Goal: Task Accomplishment & Management: Use online tool/utility

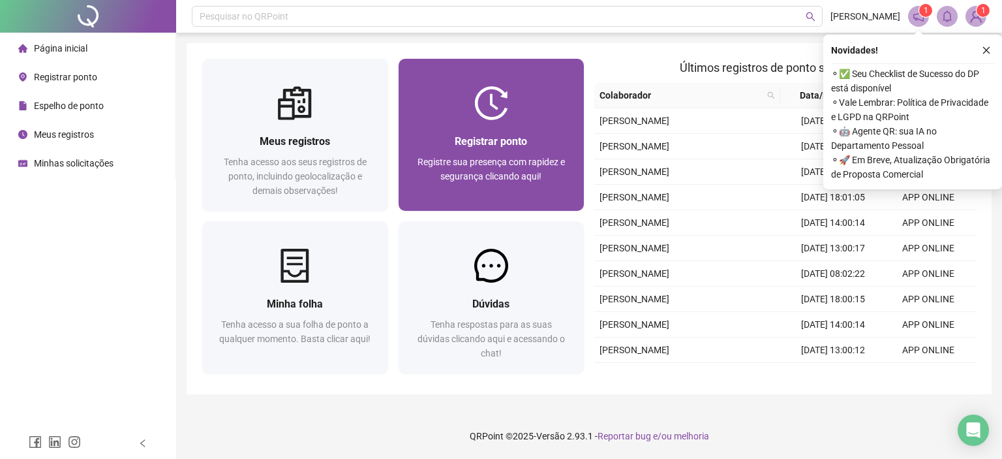
click at [507, 138] on span "Registrar ponto" at bounding box center [491, 141] width 72 height 12
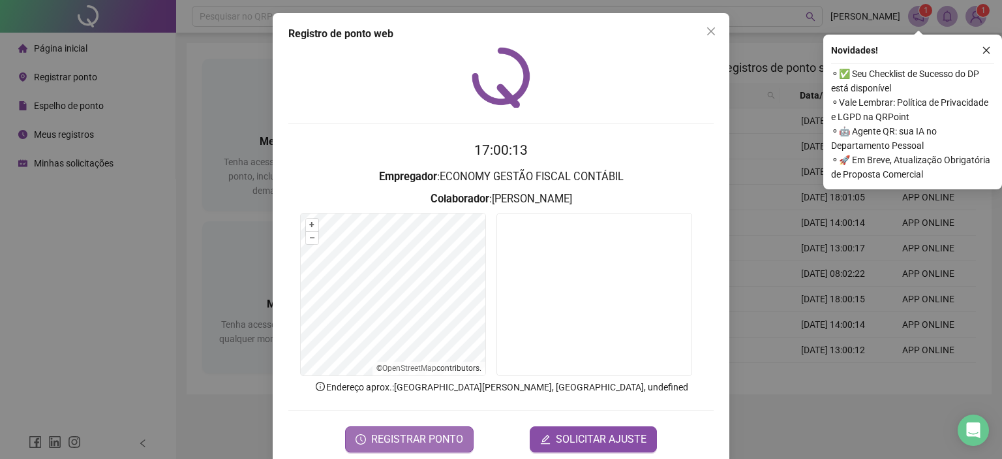
click at [411, 438] on span "REGISTRAR PONTO" at bounding box center [417, 439] width 92 height 16
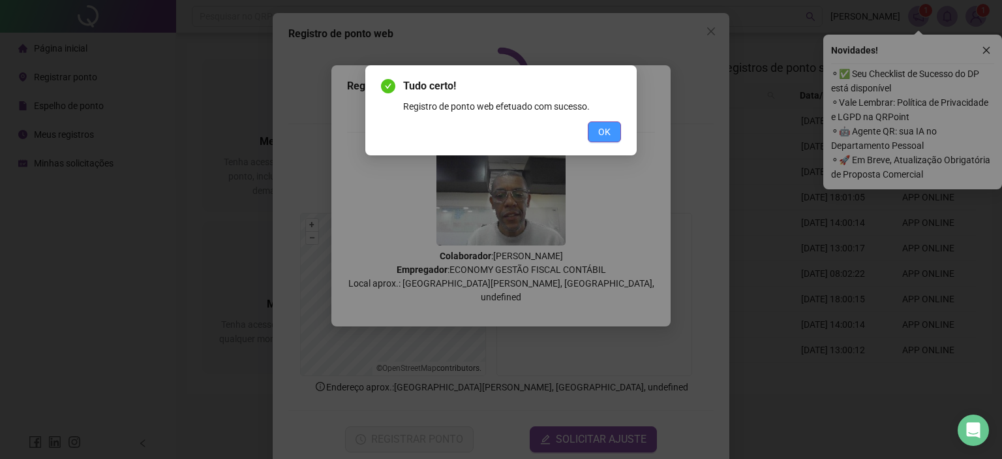
click at [605, 132] on span "OK" at bounding box center [604, 132] width 12 height 14
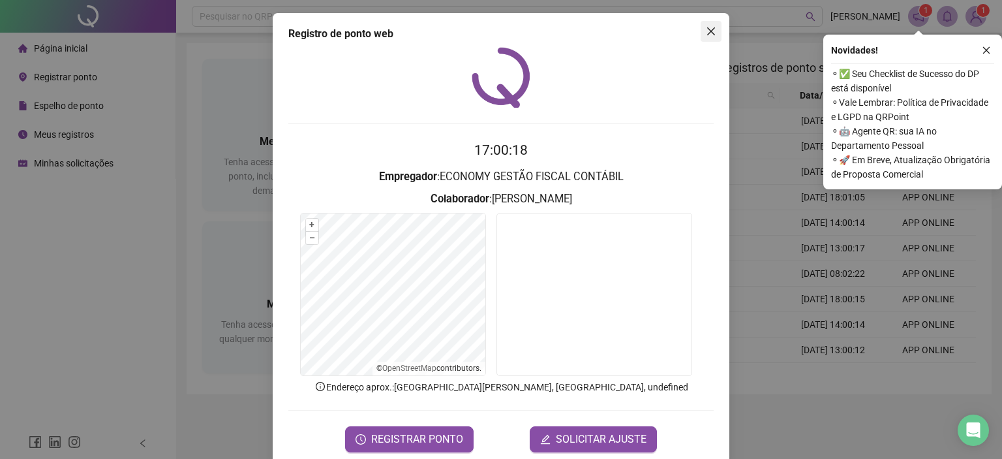
click at [708, 33] on icon "close" at bounding box center [711, 31] width 8 height 8
